Goal: Task Accomplishment & Management: Manage account settings

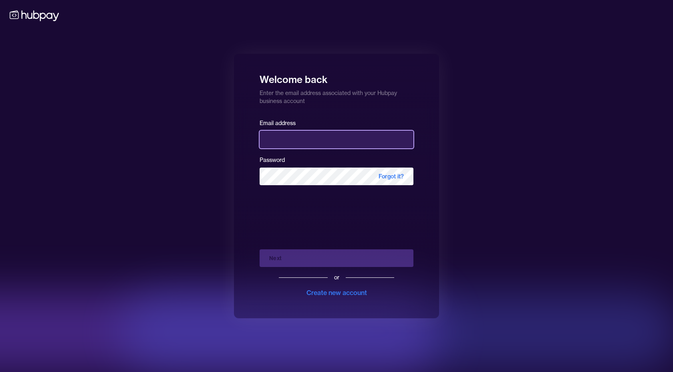
click at [279, 146] on input "email" at bounding box center [337, 140] width 154 height 18
type input "**********"
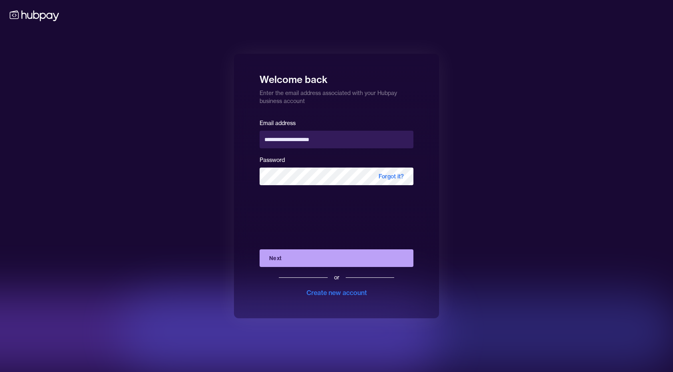
click at [313, 256] on button "Next" at bounding box center [337, 258] width 154 height 18
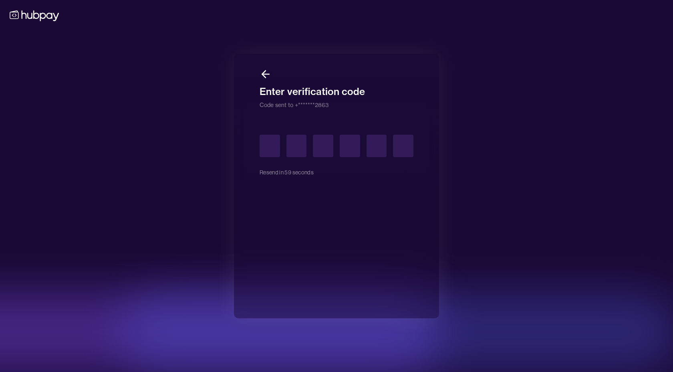
click at [277, 148] on input "text" at bounding box center [270, 146] width 20 height 22
type input "*"
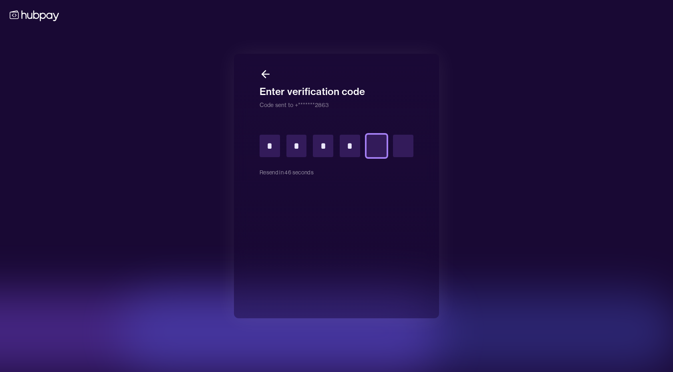
type input "*"
